Goal: Find specific page/section: Find specific page/section

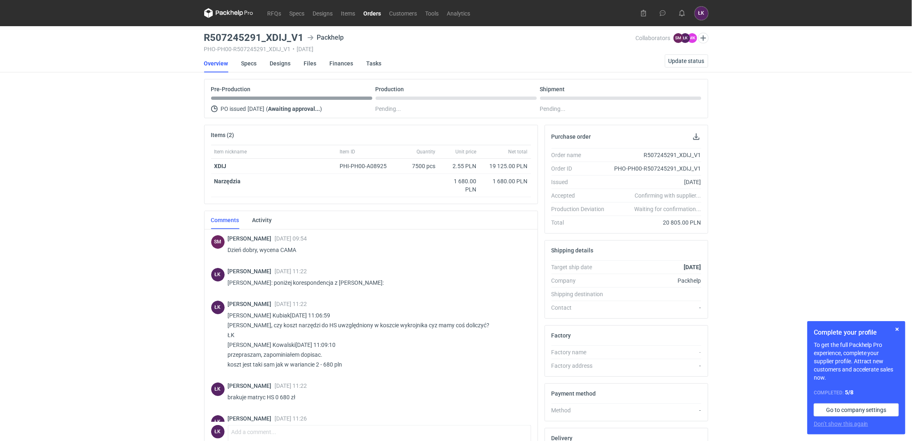
scroll to position [95, 0]
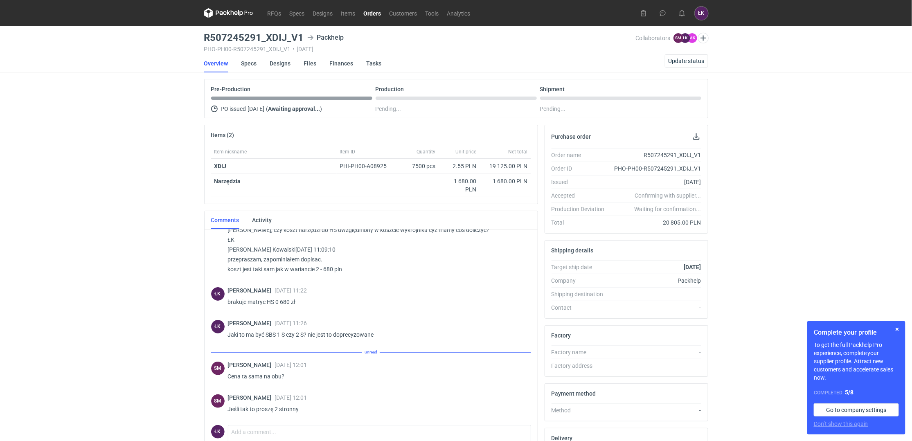
click at [45, 264] on div "RFQs Specs Designs Items Orders Customers Tools Analytics ŁK [PERSON_NAME] [PER…" at bounding box center [456, 220] width 912 height 441
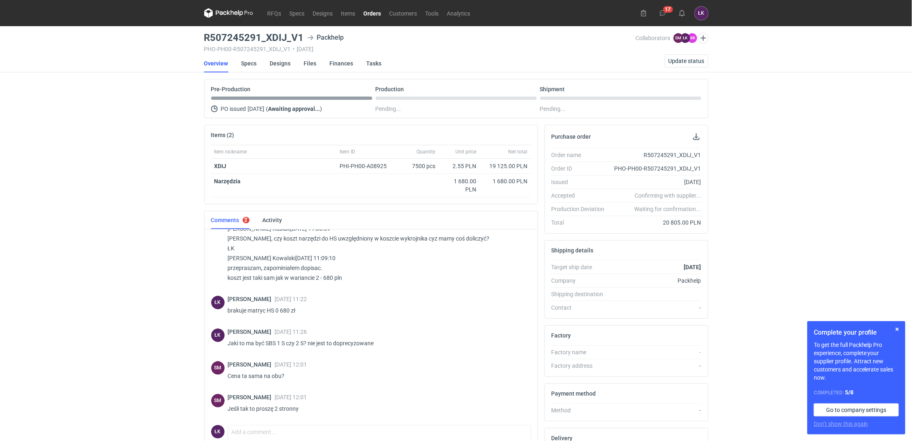
scroll to position [86, 0]
click at [152, 252] on div "RFQs Specs Designs Items Orders Customers Tools Analytics 17 ŁK [PERSON_NAME] […" at bounding box center [456, 220] width 912 height 441
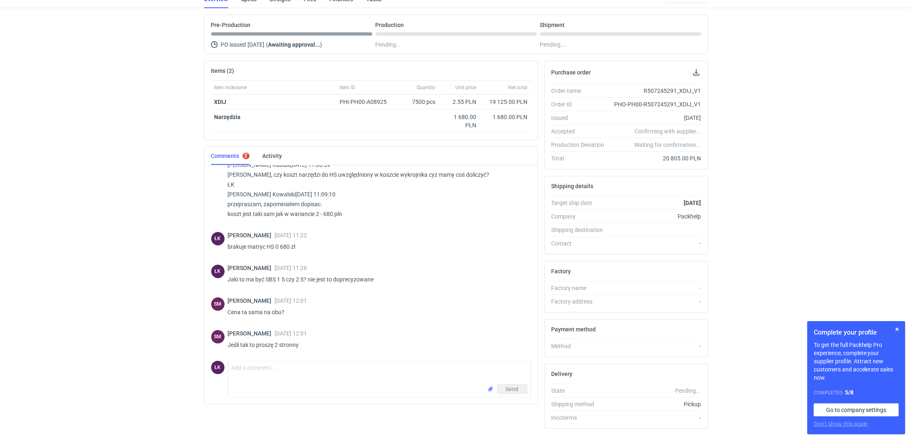
scroll to position [86, 0]
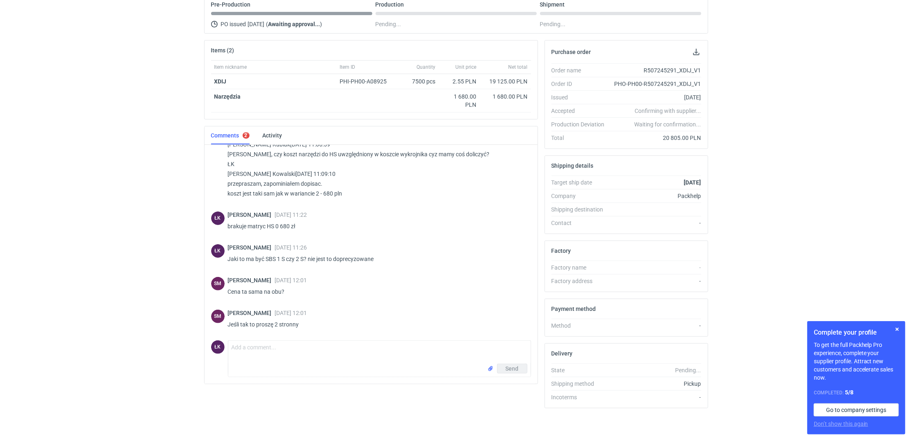
click at [118, 281] on div "RFQs Specs Designs Items Orders Customers Tools Analytics 17 ŁK [PERSON_NAME] […" at bounding box center [456, 135] width 912 height 441
click at [119, 192] on div "RFQs Specs Designs Items Orders Customers Tools Analytics 17 ŁK [PERSON_NAME] […" at bounding box center [456, 135] width 912 height 441
click at [120, 320] on div "RFQs Specs Designs Items Orders Customers Tools Analytics 17 ŁK [PERSON_NAME] […" at bounding box center [456, 135] width 912 height 441
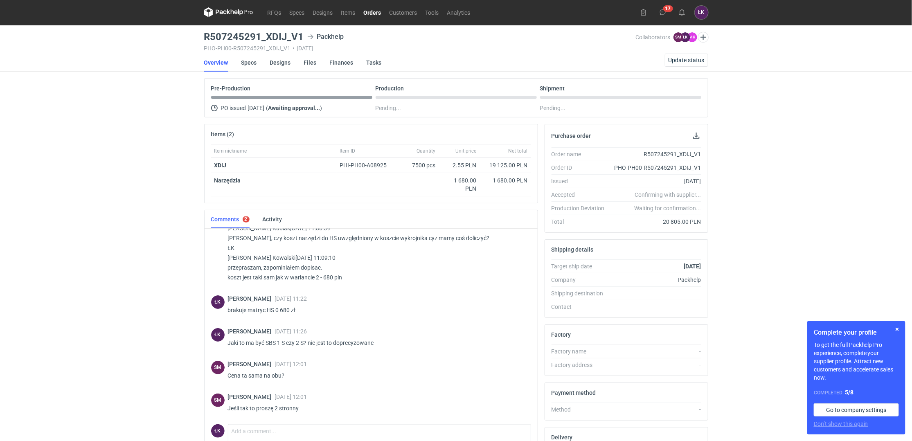
scroll to position [0, 0]
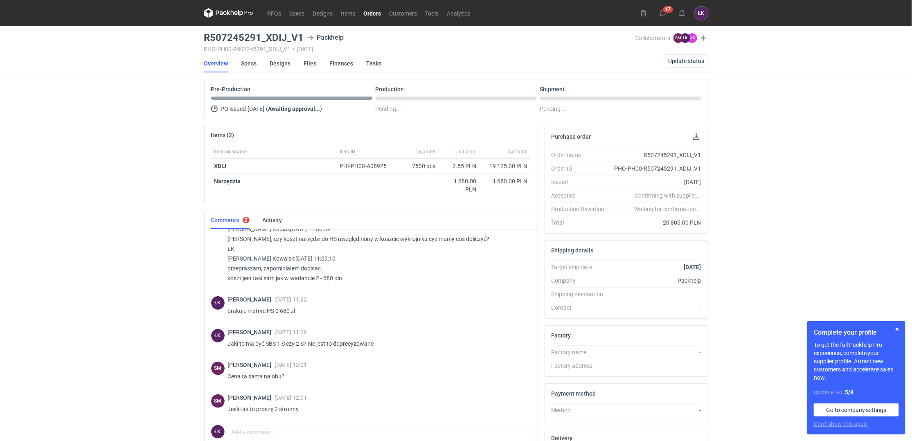
drag, startPoint x: 60, startPoint y: 286, endPoint x: 108, endPoint y: 238, distance: 68.5
click at [56, 290] on div "RFQs Specs Designs Items Orders Customers Tools Analytics 17 ŁK [PERSON_NAME] […" at bounding box center [456, 220] width 912 height 441
click at [168, 276] on div "RFQs Specs Designs Items Orders Customers Tools Analytics 17 ŁK [PERSON_NAME] […" at bounding box center [456, 220] width 912 height 441
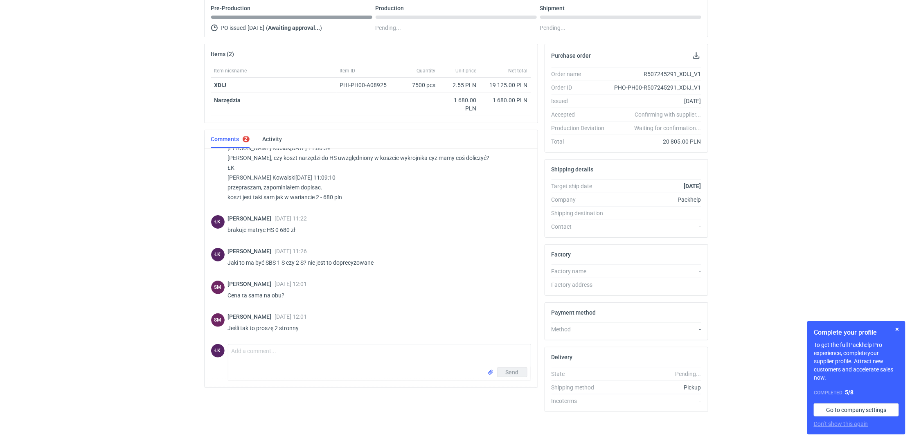
scroll to position [86, 0]
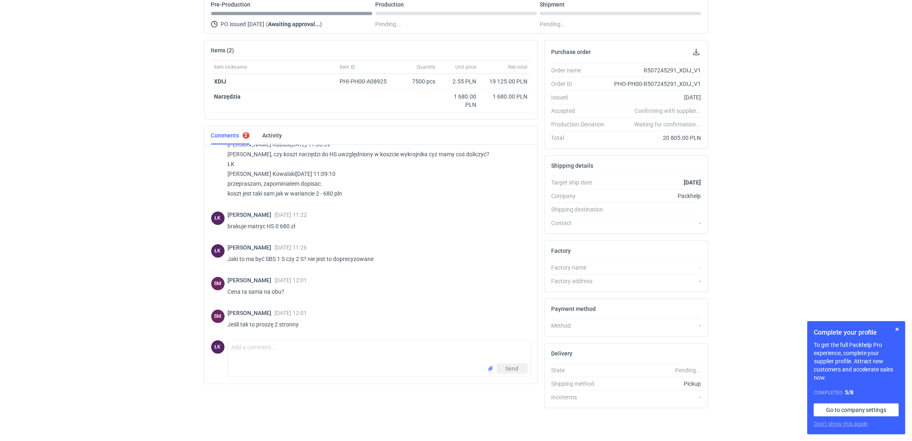
click at [277, 138] on link "Activity" at bounding box center [273, 135] width 20 height 18
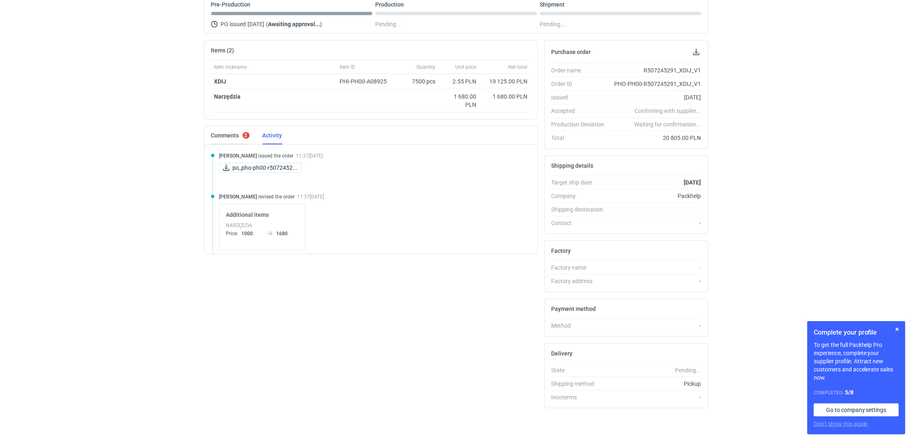
click at [231, 137] on link "Comments 2" at bounding box center [230, 135] width 38 height 18
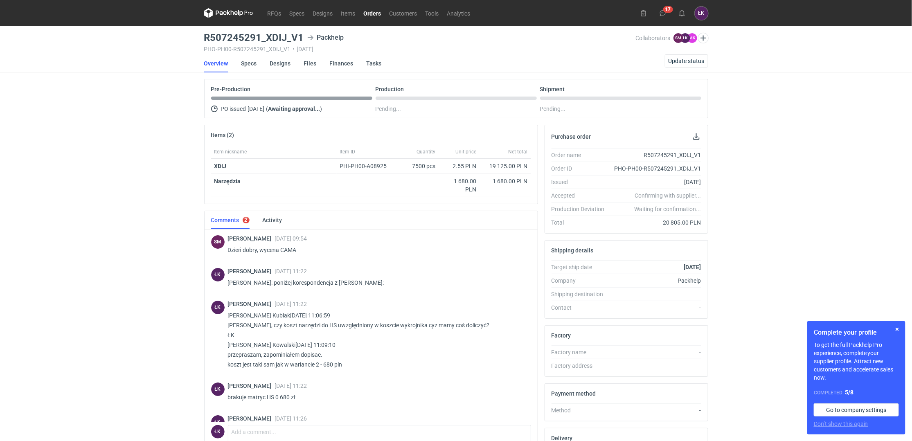
click at [118, 243] on div "RFQs Specs Designs Items Orders Customers Tools Analytics 17 ŁK [PERSON_NAME] […" at bounding box center [456, 220] width 912 height 441
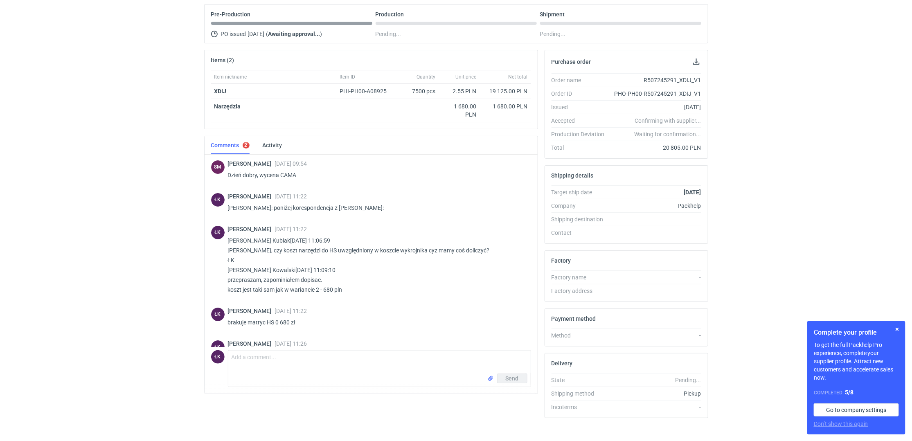
scroll to position [86, 0]
